Goal: Information Seeking & Learning: Learn about a topic

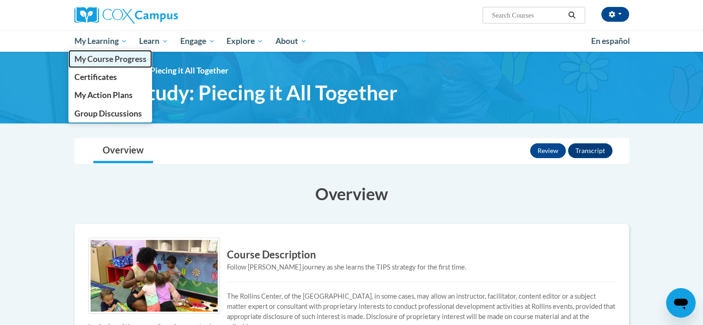
click at [122, 63] on span "My Course Progress" at bounding box center [110, 59] width 72 height 10
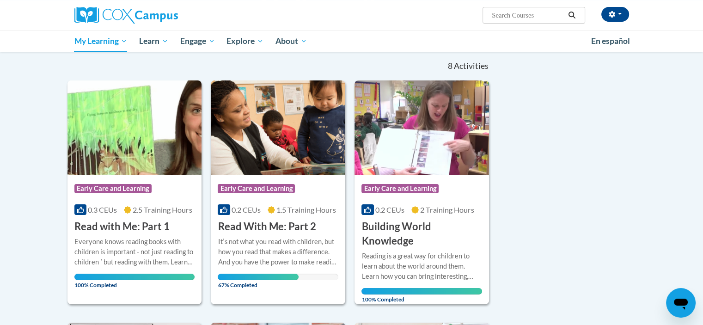
scroll to position [100, 0]
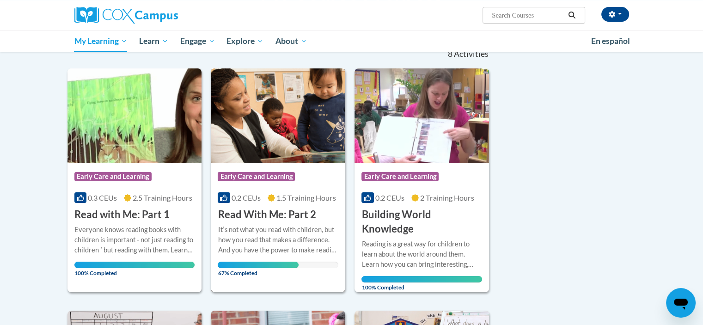
click at [267, 143] on img at bounding box center [278, 115] width 135 height 94
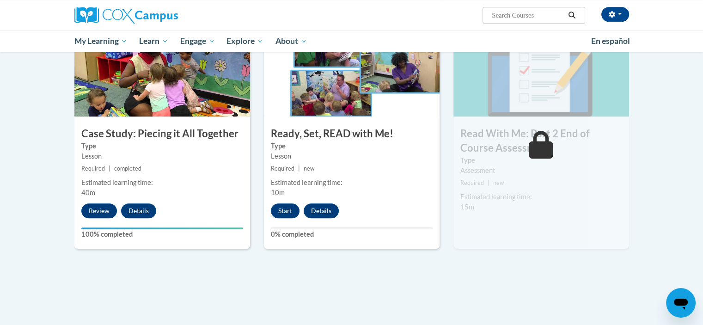
scroll to position [486, 0]
click at [289, 210] on button "Start" at bounding box center [285, 210] width 29 height 15
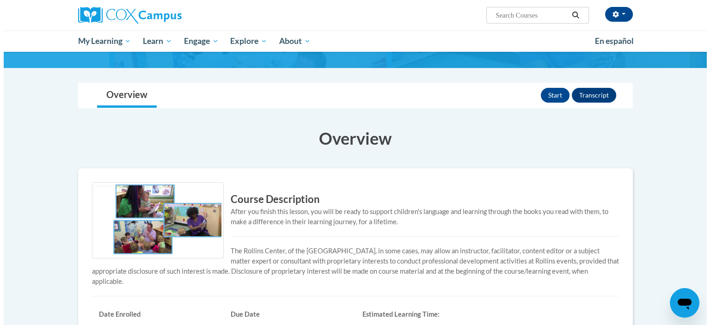
scroll to position [53, 0]
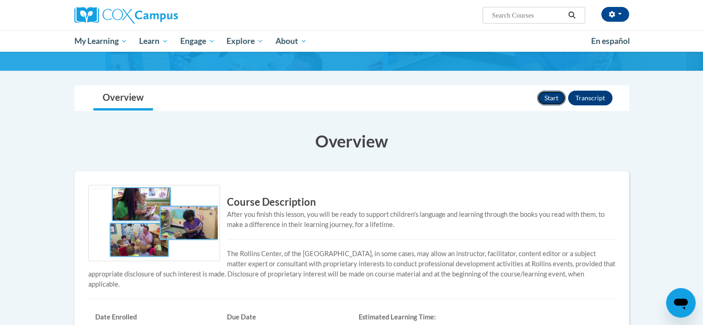
click at [553, 97] on button "Start" at bounding box center [551, 98] width 29 height 15
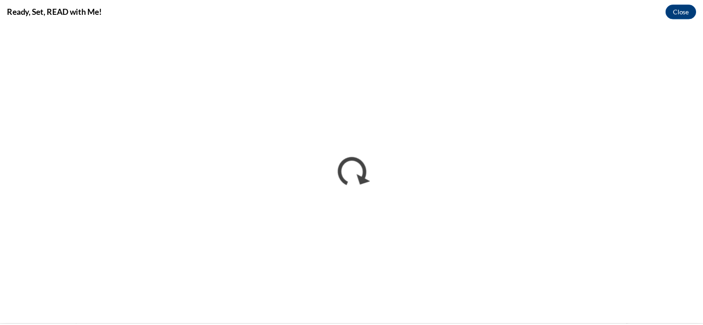
scroll to position [0, 0]
click at [691, 10] on button "Close" at bounding box center [687, 10] width 31 height 15
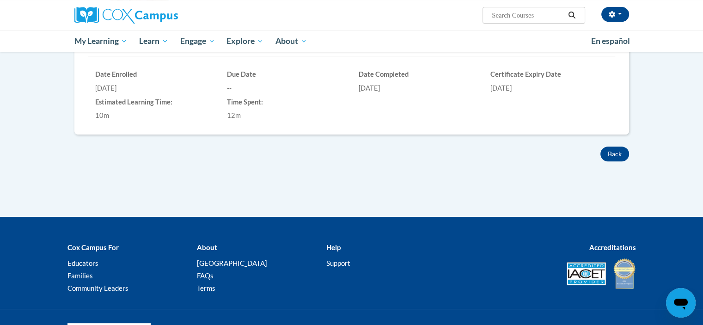
scroll to position [295, 0]
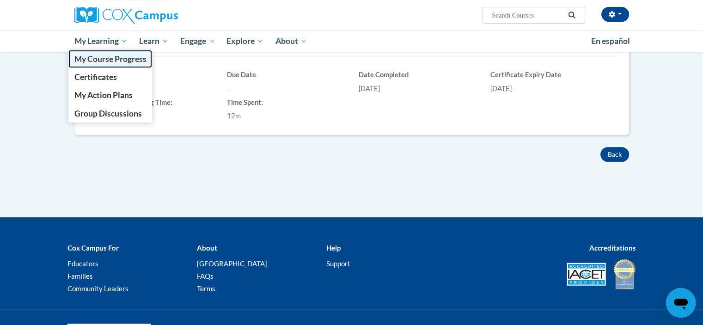
click at [125, 61] on span "My Course Progress" at bounding box center [110, 59] width 72 height 10
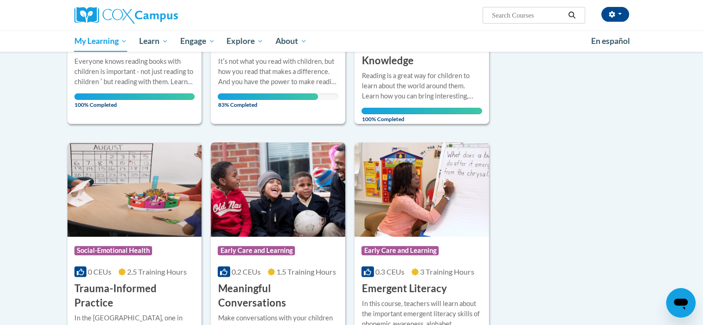
scroll to position [162, 0]
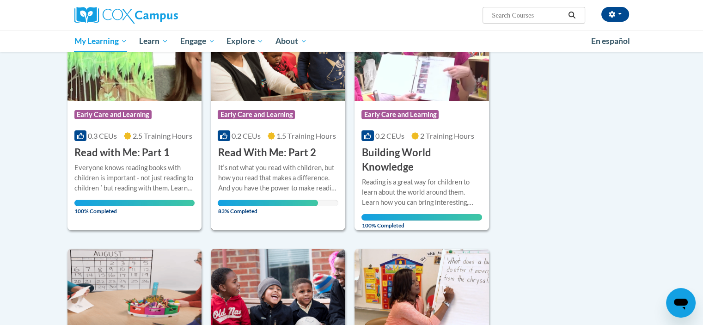
click at [308, 106] on div "Course Category: Early Care and Learning" at bounding box center [278, 115] width 121 height 21
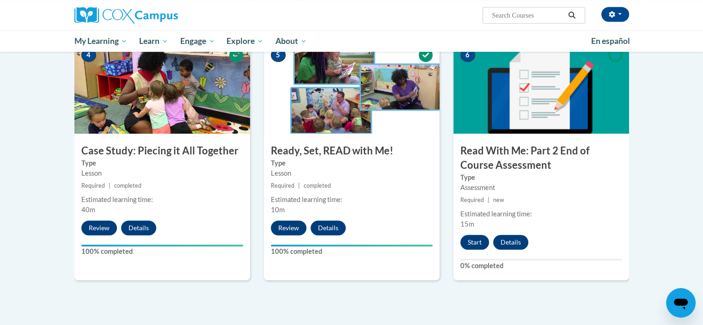
scroll to position [470, 0]
